Goal: Task Accomplishment & Management: Complete application form

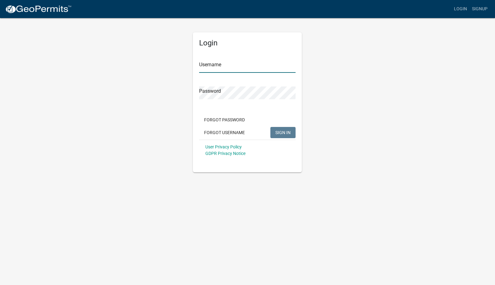
click at [220, 63] on input "Username" at bounding box center [247, 66] width 96 height 13
type input "caries"
click at [270, 127] on button "SIGN IN" at bounding box center [282, 132] width 25 height 11
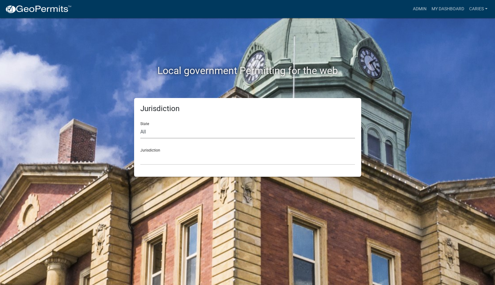
click at [205, 135] on select "All [US_STATE] [US_STATE] [US_STATE] [US_STATE] [US_STATE] [US_STATE] [US_STATE…" at bounding box center [247, 132] width 215 height 13
select select "[US_STATE]"
click at [140, 126] on select "All [US_STATE] [US_STATE] [US_STATE] [US_STATE] [US_STATE] [US_STATE] [US_STATE…" at bounding box center [247, 132] width 215 height 13
click at [195, 159] on select "[GEOGRAPHIC_DATA], [US_STATE] [GEOGRAPHIC_DATA], [US_STATE] [GEOGRAPHIC_DATA], …" at bounding box center [247, 158] width 215 height 13
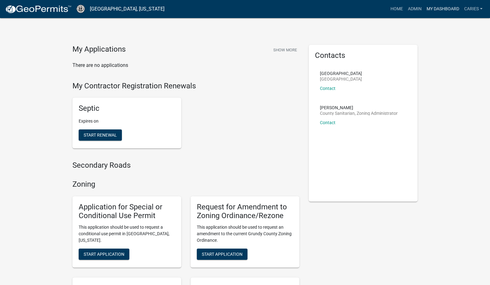
click at [442, 7] on link "My Dashboard" at bounding box center [443, 9] width 38 height 12
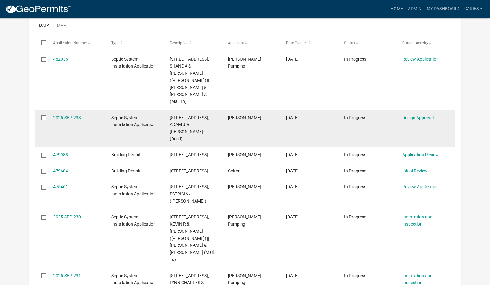
scroll to position [510, 0]
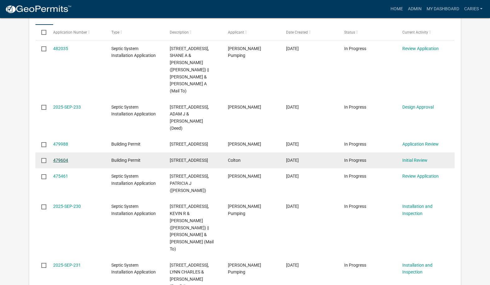
click at [63, 158] on link "479604" at bounding box center [60, 160] width 15 height 5
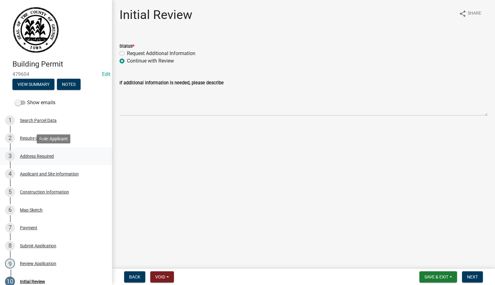
click at [26, 154] on div "Address Required" at bounding box center [37, 156] width 34 height 4
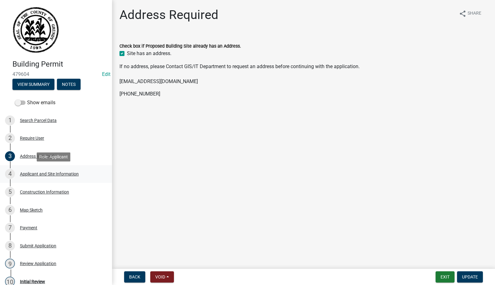
click at [38, 175] on div "Applicant and Site Information" at bounding box center [49, 174] width 59 height 4
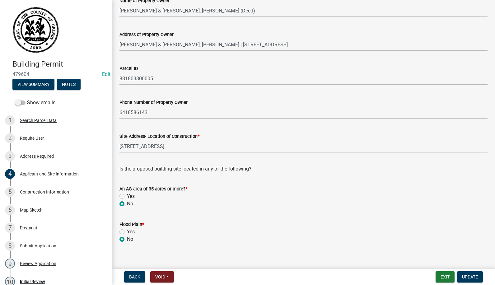
scroll to position [63, 0]
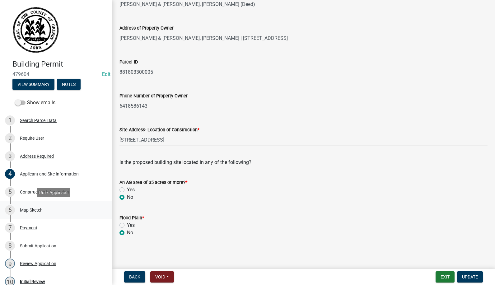
click at [27, 208] on div "Map Sketch" at bounding box center [31, 210] width 23 height 4
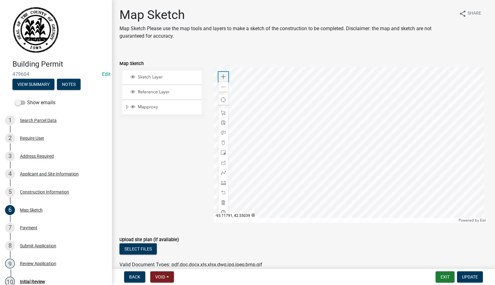
click at [223, 76] on span at bounding box center [223, 76] width 5 height 5
click at [256, 83] on div at bounding box center [351, 145] width 274 height 156
click at [222, 74] on span at bounding box center [223, 76] width 5 height 5
click at [258, 111] on div at bounding box center [351, 145] width 274 height 156
click at [222, 76] on span at bounding box center [223, 76] width 5 height 5
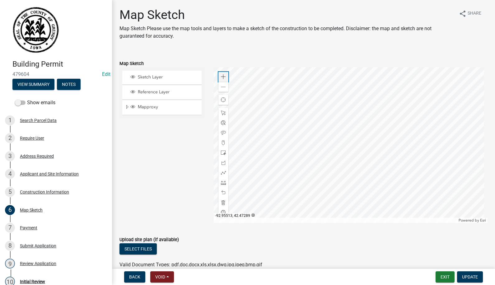
click at [222, 76] on span at bounding box center [223, 76] width 5 height 5
click at [374, 130] on div at bounding box center [351, 145] width 274 height 156
click at [421, 126] on div at bounding box center [351, 145] width 274 height 156
click at [341, 126] on div at bounding box center [351, 145] width 274 height 156
click at [347, 148] on div at bounding box center [351, 145] width 274 height 156
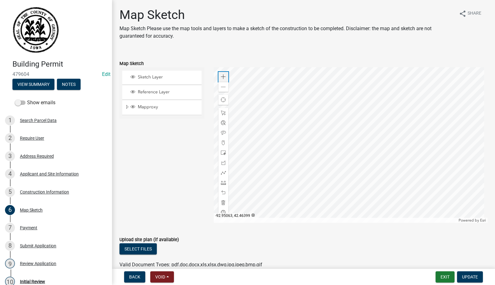
click at [222, 77] on span at bounding box center [223, 76] width 5 height 5
click at [344, 122] on div at bounding box center [351, 145] width 274 height 156
click at [224, 76] on span at bounding box center [223, 76] width 5 height 5
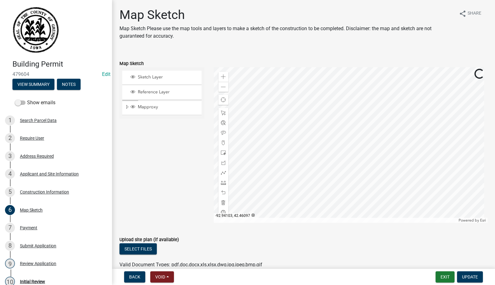
click at [355, 164] on div at bounding box center [351, 145] width 274 height 156
click at [466, 275] on span "Update" at bounding box center [470, 276] width 16 height 5
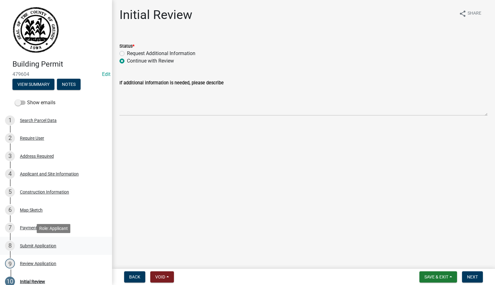
click at [28, 245] on div "Submit Application" at bounding box center [38, 246] width 36 height 4
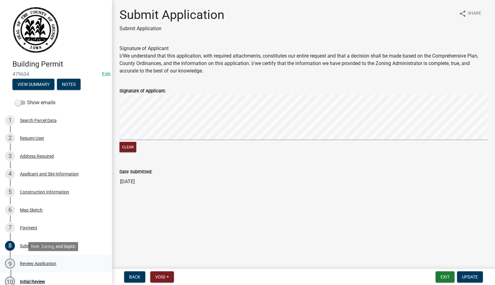
click at [30, 265] on div "Review Application" at bounding box center [38, 263] width 36 height 4
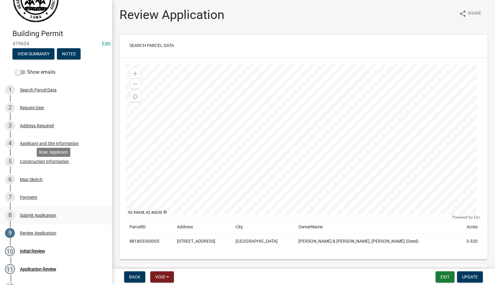
scroll to position [93, 0]
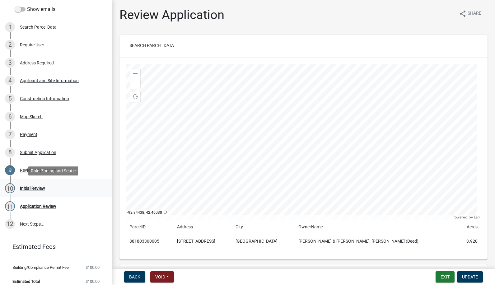
click at [35, 188] on div "Initial Review" at bounding box center [32, 188] width 25 height 4
